Goal: Navigation & Orientation: Find specific page/section

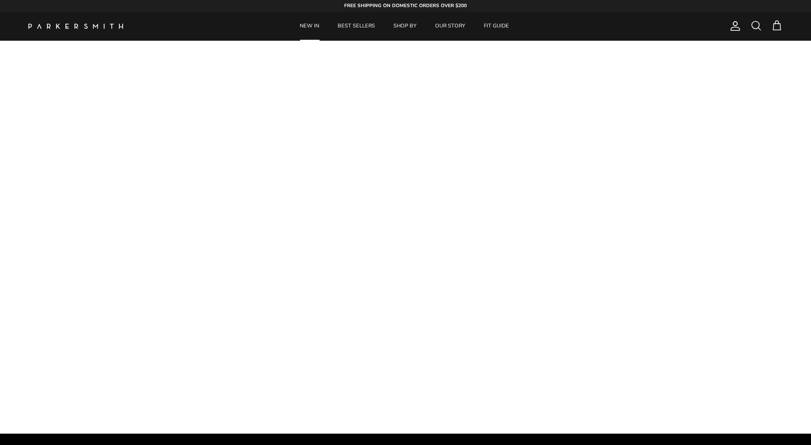
click at [311, 27] on link "NEW IN" at bounding box center [309, 26] width 36 height 29
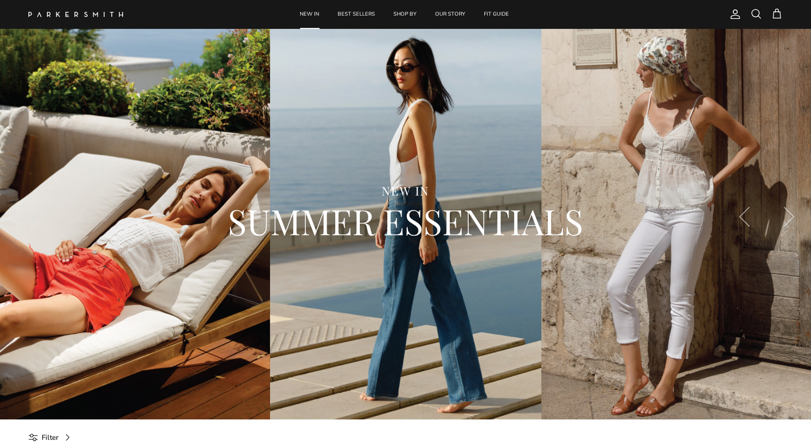
scroll to position [29, 0]
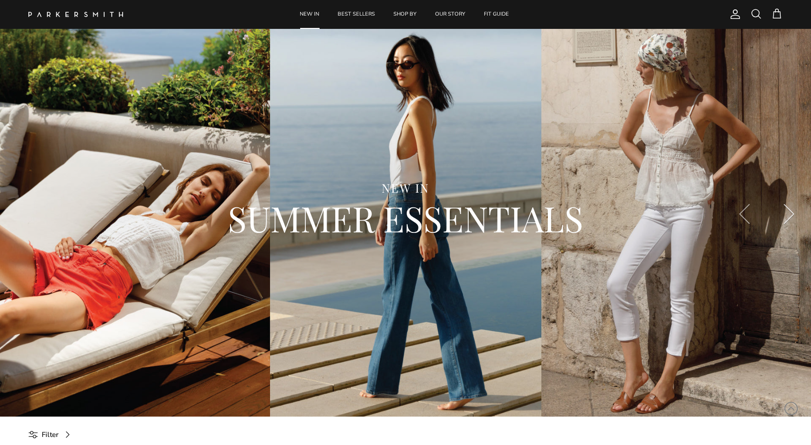
click at [791, 213] on button "Next" at bounding box center [788, 214] width 44 height 44
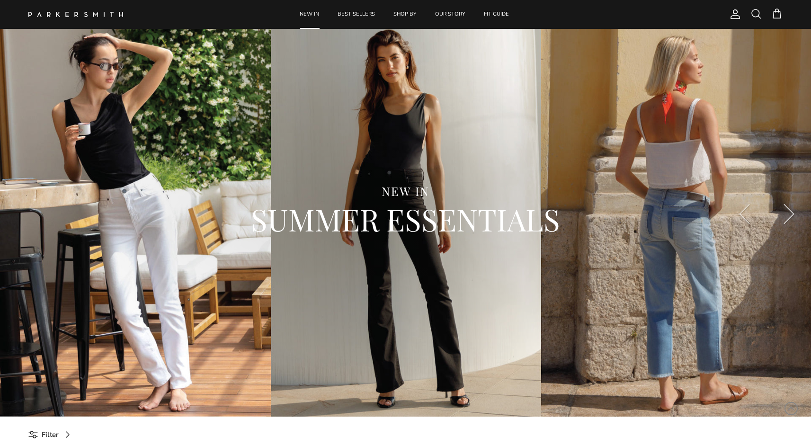
click at [791, 213] on button "Next" at bounding box center [788, 214] width 44 height 44
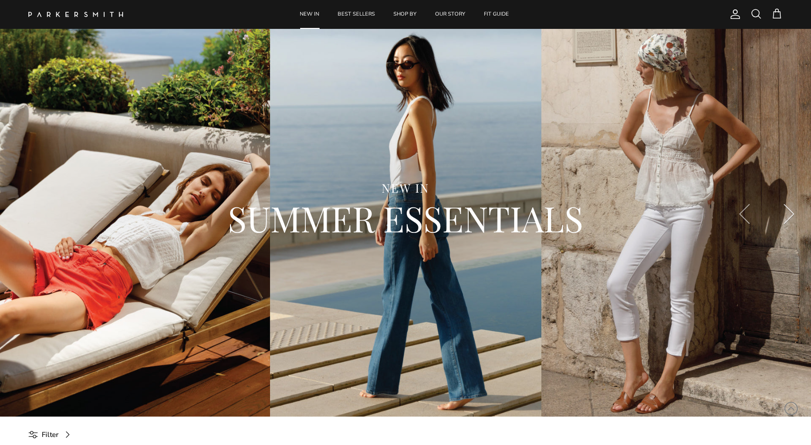
click at [791, 213] on button "Next" at bounding box center [788, 214] width 44 height 44
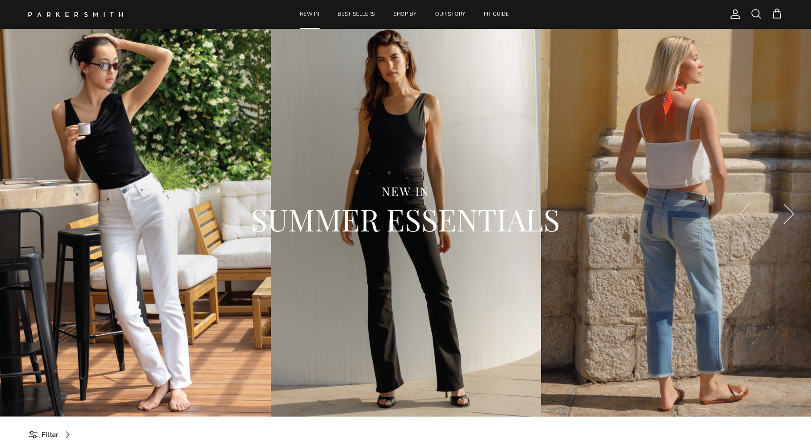
click at [791, 213] on button "Next" at bounding box center [788, 214] width 44 height 44
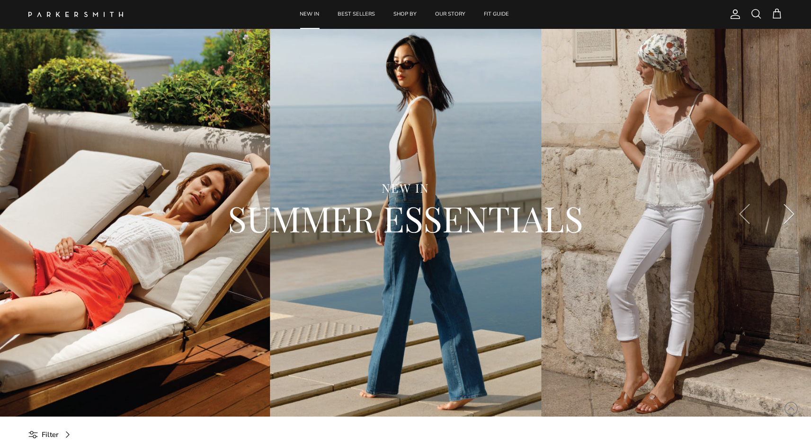
click at [791, 213] on button "Next" at bounding box center [788, 214] width 44 height 44
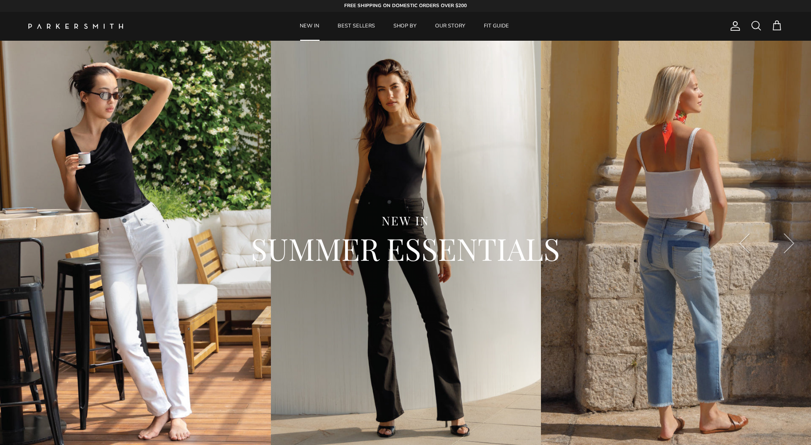
scroll to position [0, 0]
click at [358, 23] on link "BEST SELLERS" at bounding box center [356, 26] width 54 height 29
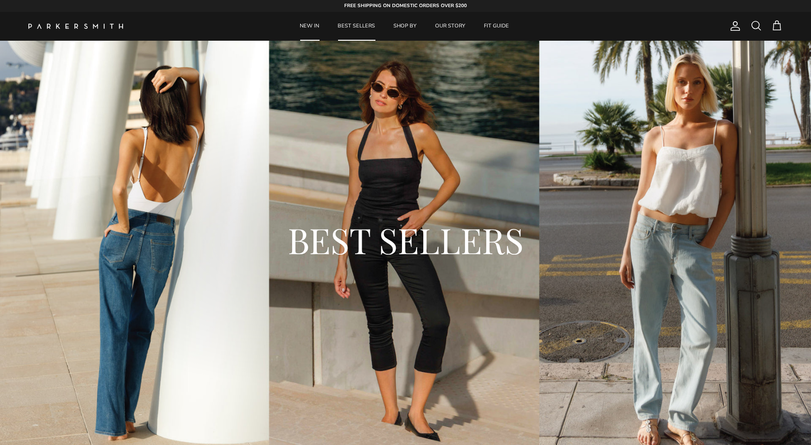
click at [316, 26] on link "NEW IN" at bounding box center [309, 26] width 36 height 29
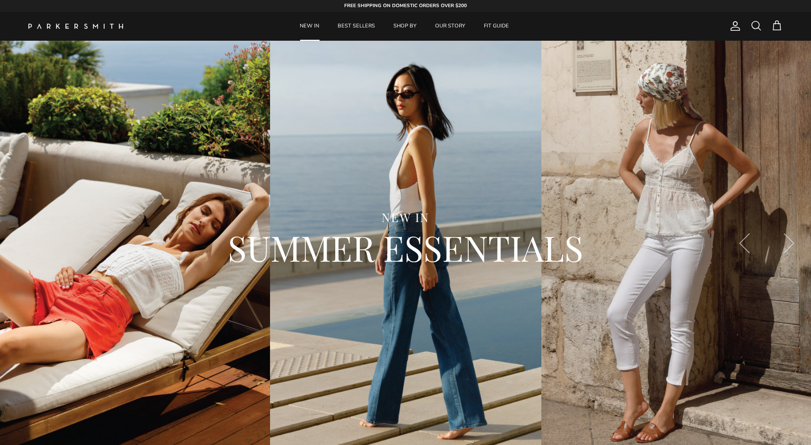
click at [88, 27] on img at bounding box center [75, 26] width 95 height 5
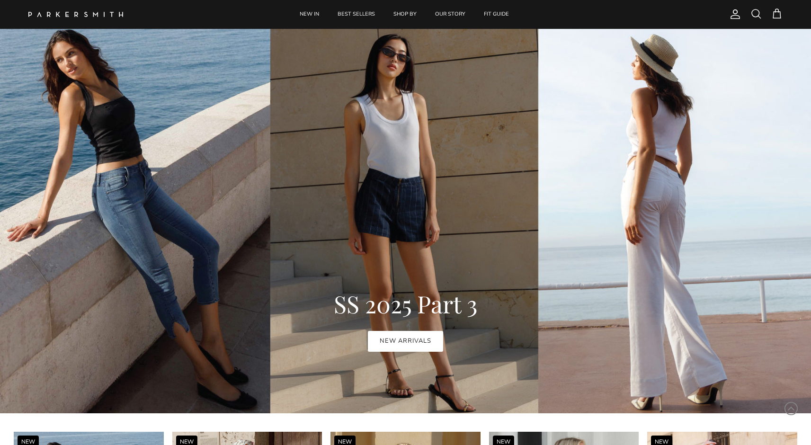
scroll to position [481, 0]
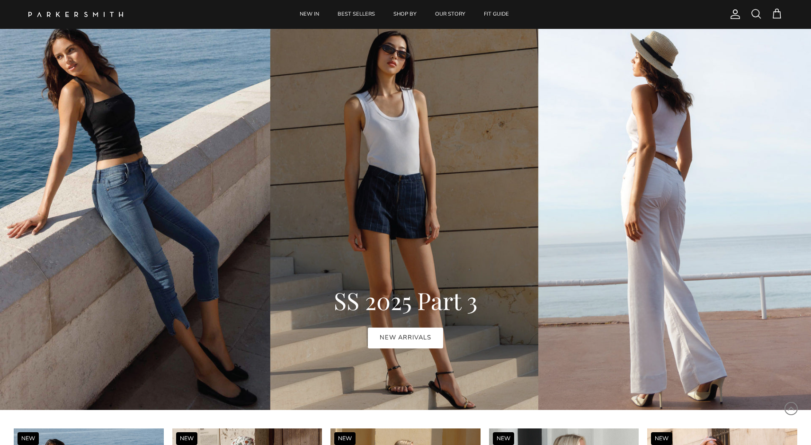
click at [383, 333] on link "NEW ARRIVALS" at bounding box center [405, 338] width 75 height 21
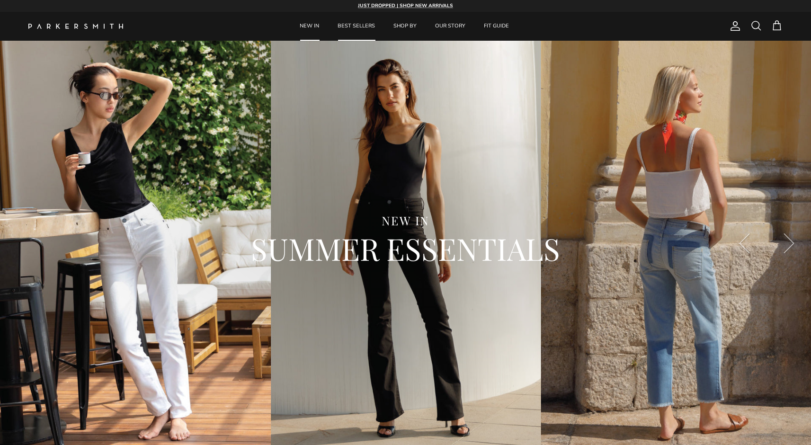
click at [362, 27] on link "BEST SELLERS" at bounding box center [356, 26] width 54 height 29
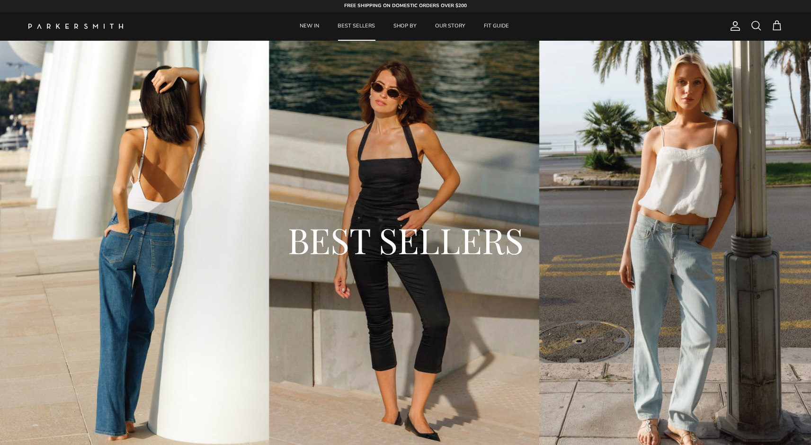
click at [534, 436] on div "BEST SELLERS" at bounding box center [405, 244] width 811 height 406
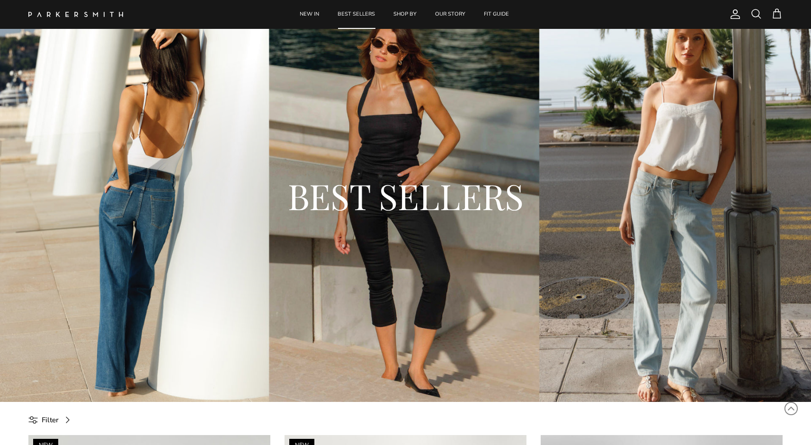
scroll to position [16, 0]
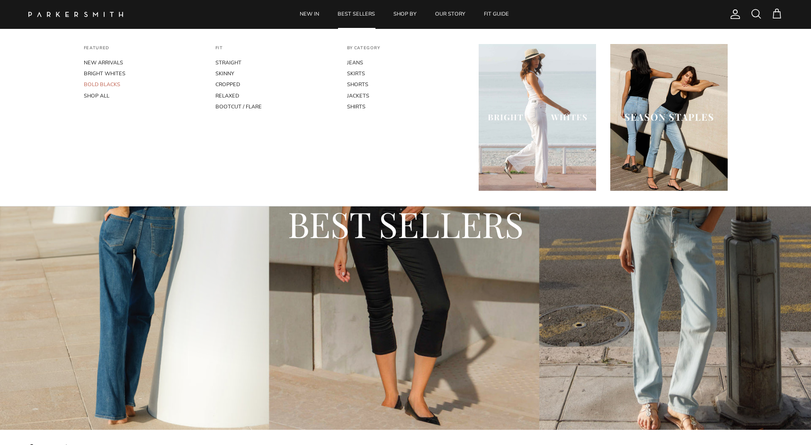
click at [106, 85] on link "BOLD BLACKS" at bounding box center [142, 84] width 117 height 11
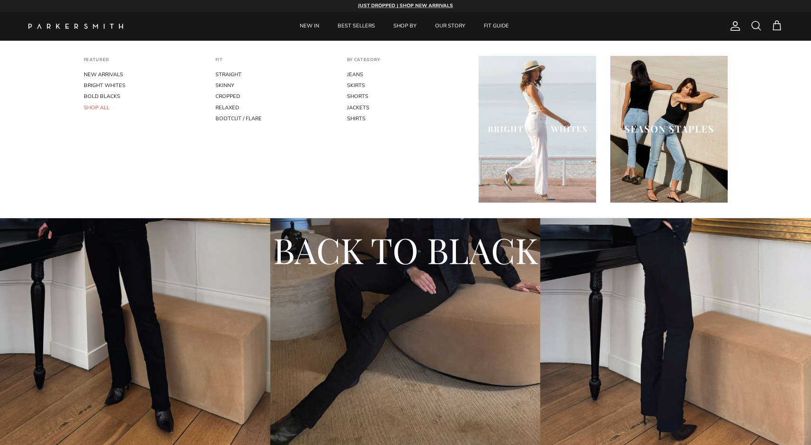
click at [101, 105] on link "SHOP ALL" at bounding box center [142, 107] width 117 height 11
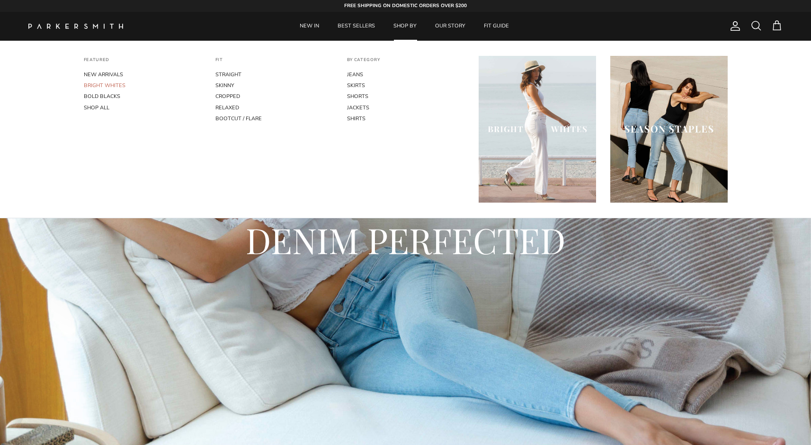
click at [112, 84] on link "BRIGHT WHITES" at bounding box center [142, 85] width 117 height 11
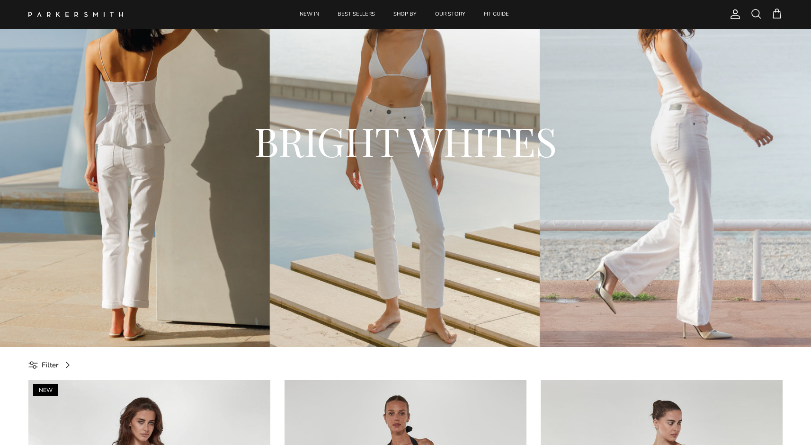
scroll to position [110, 0]
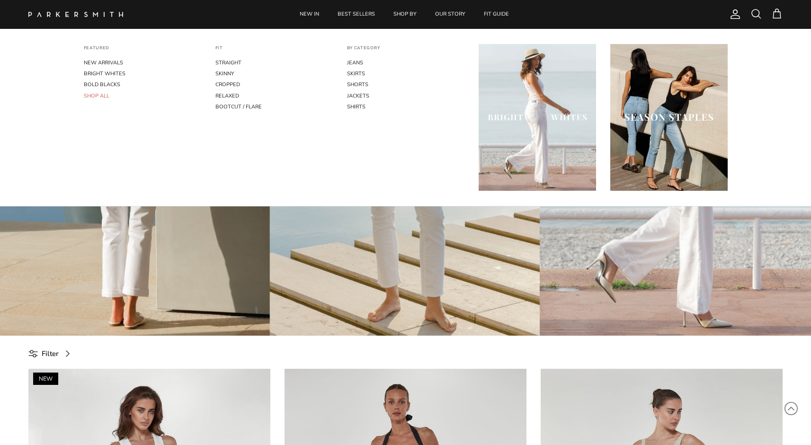
click at [105, 97] on link "SHOP ALL" at bounding box center [142, 95] width 117 height 11
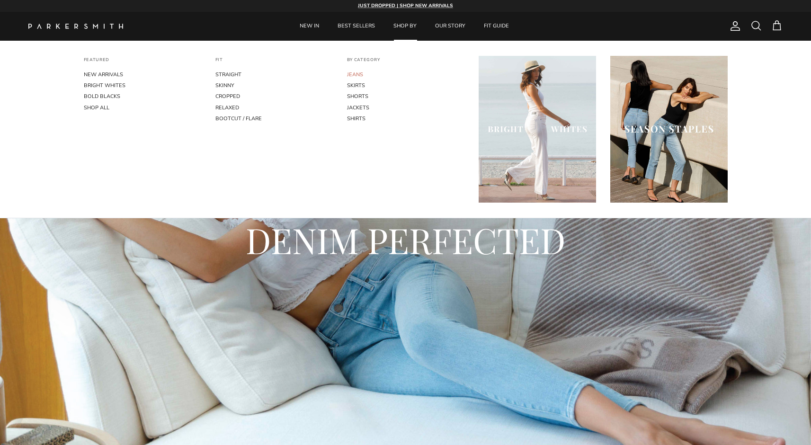
click at [356, 75] on link "JEANS" at bounding box center [405, 74] width 117 height 11
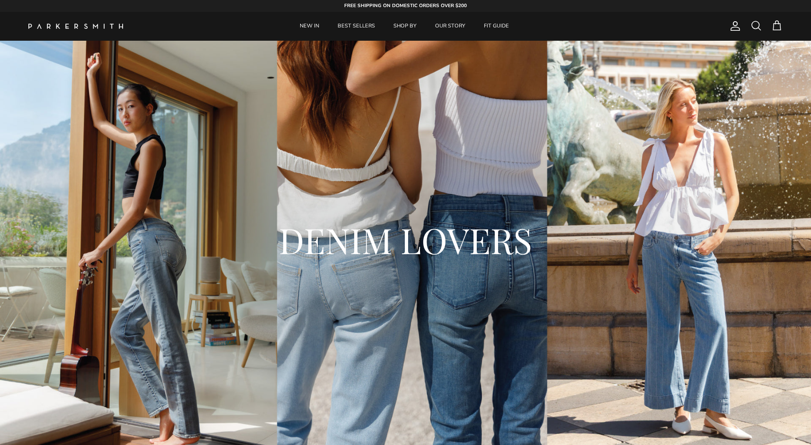
click at [576, 1] on div "FREE SHIPPING ON DOMESTIC ORDERS OVER $200 JUST DROPPED | SHOP NEW ARRIVALS" at bounding box center [405, 6] width 811 height 12
